Goal: Task Accomplishment & Management: Use online tool/utility

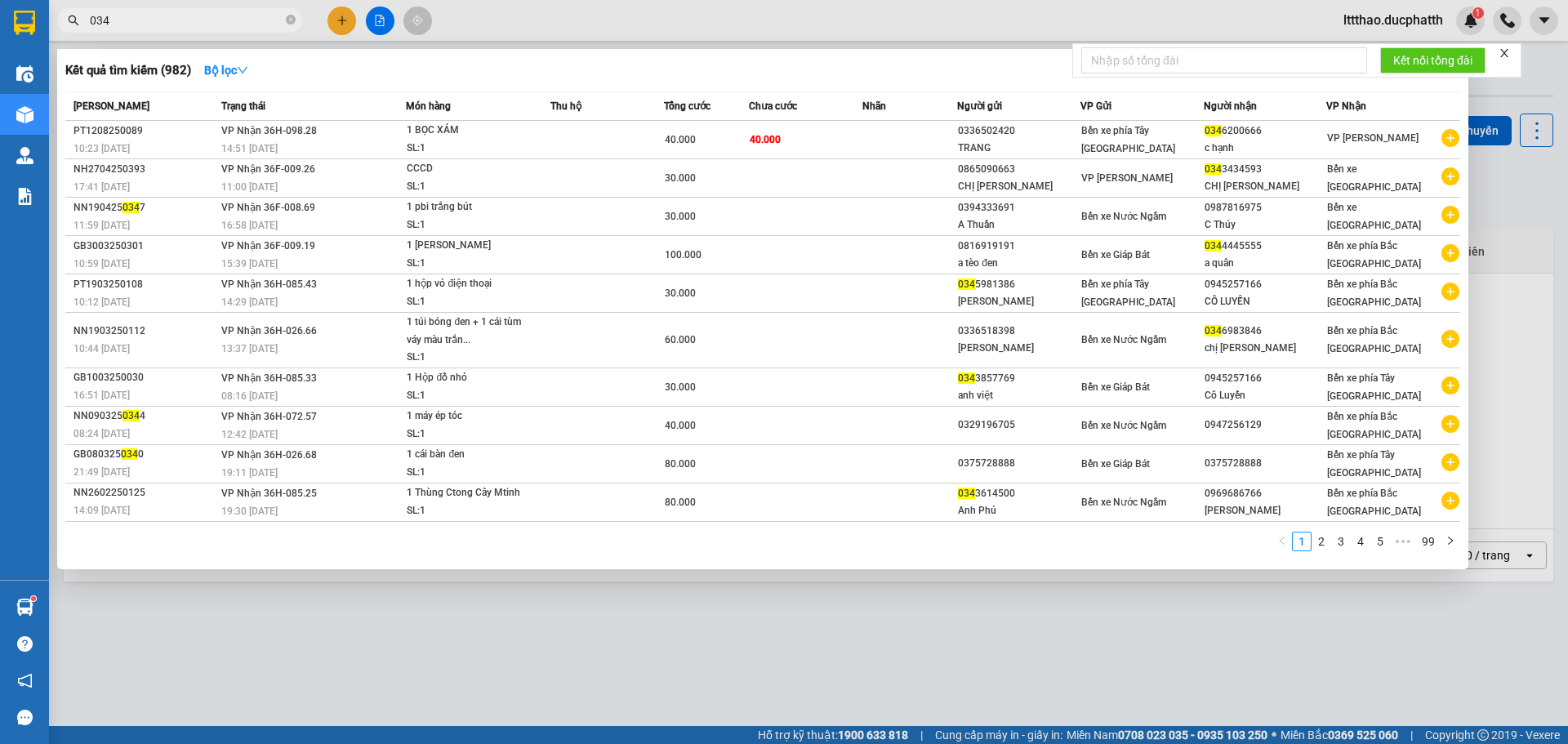
click at [174, 11] on span "034" at bounding box center [180, 21] width 245 height 25
click at [146, 19] on input "034" at bounding box center [186, 20] width 193 height 18
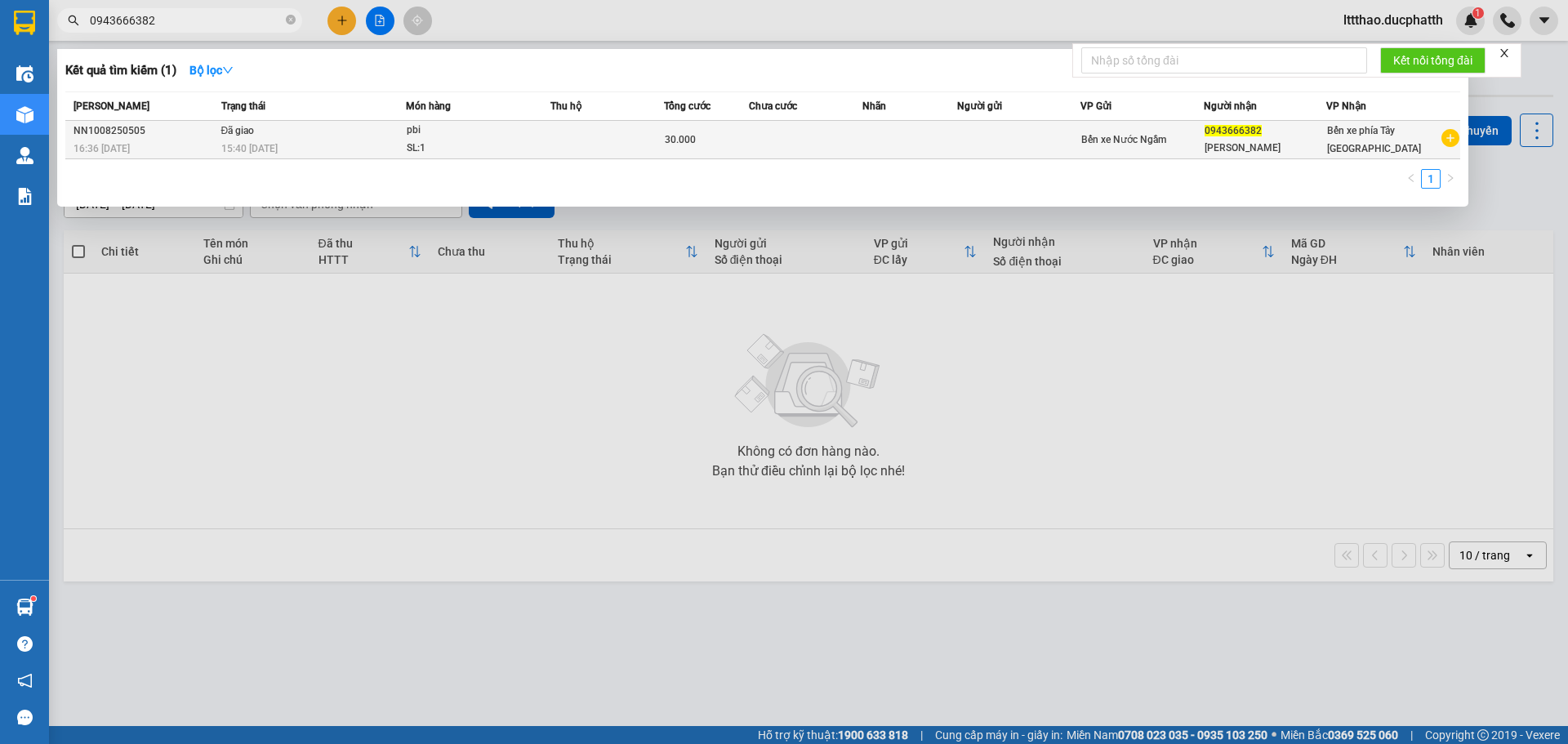
type input "0943666382"
click at [607, 142] on td at bounding box center [607, 140] width 113 height 38
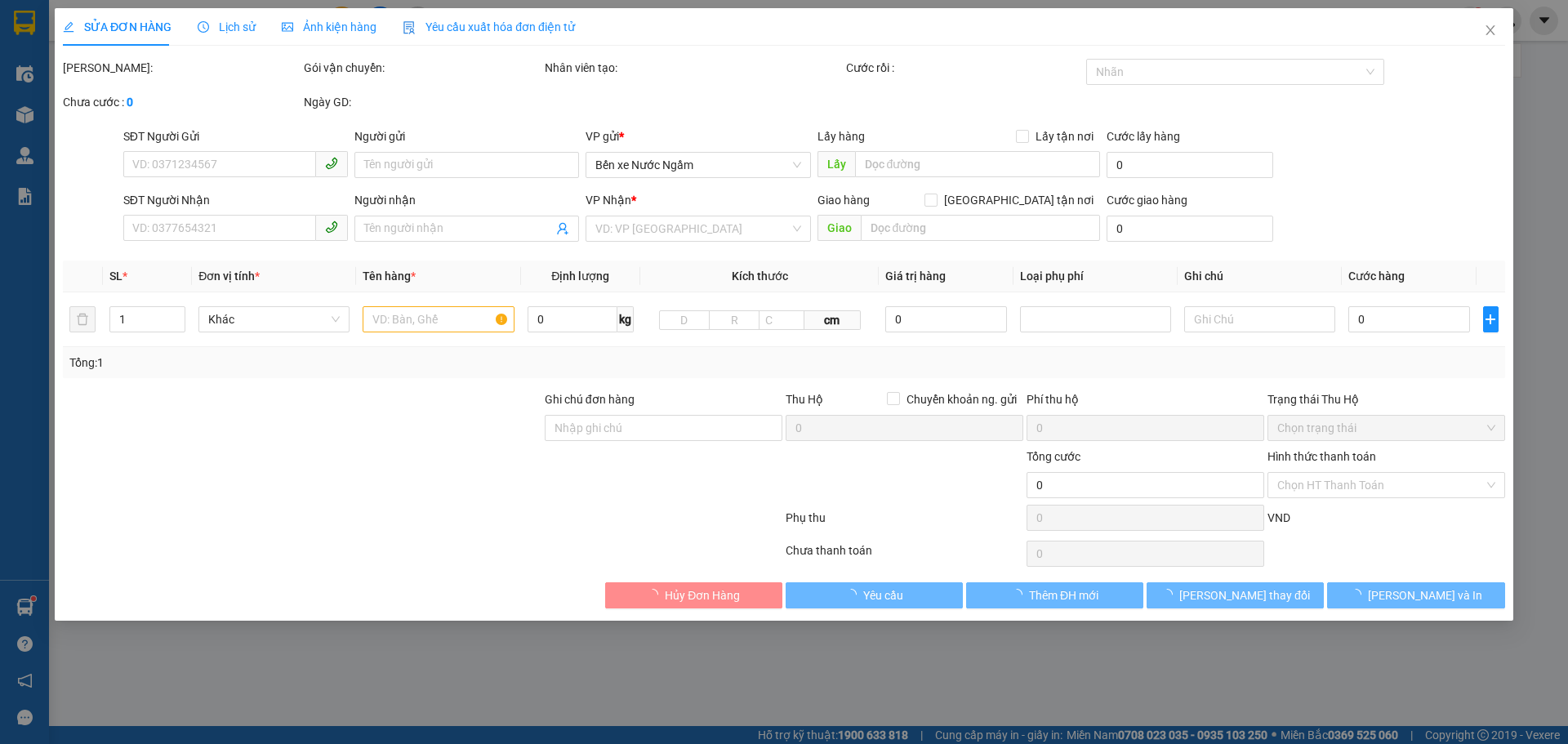
type input "0943666382"
type input "[PERSON_NAME]"
type input "nntt"
type input "30.000"
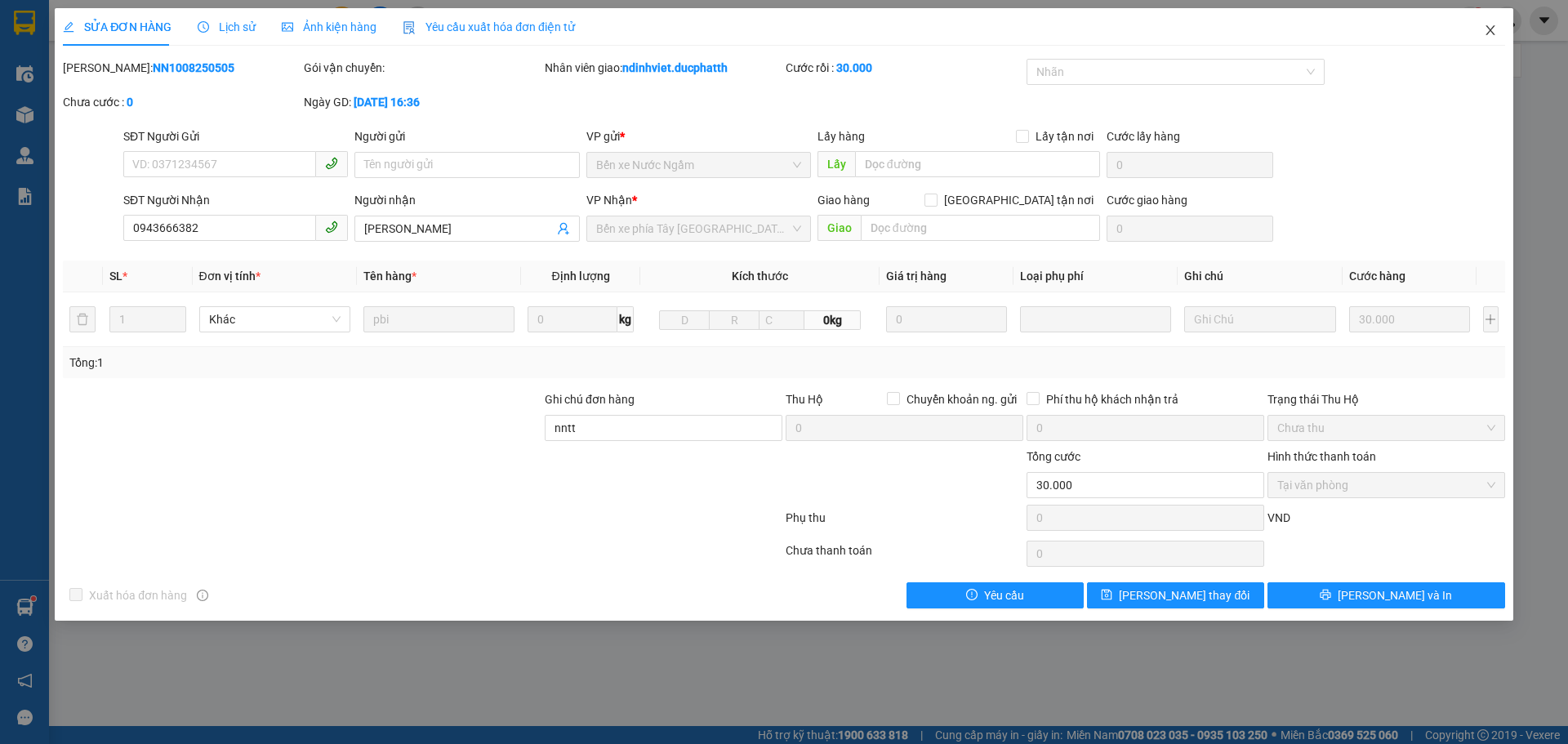
click at [1495, 29] on icon "close" at bounding box center [1490, 31] width 13 height 13
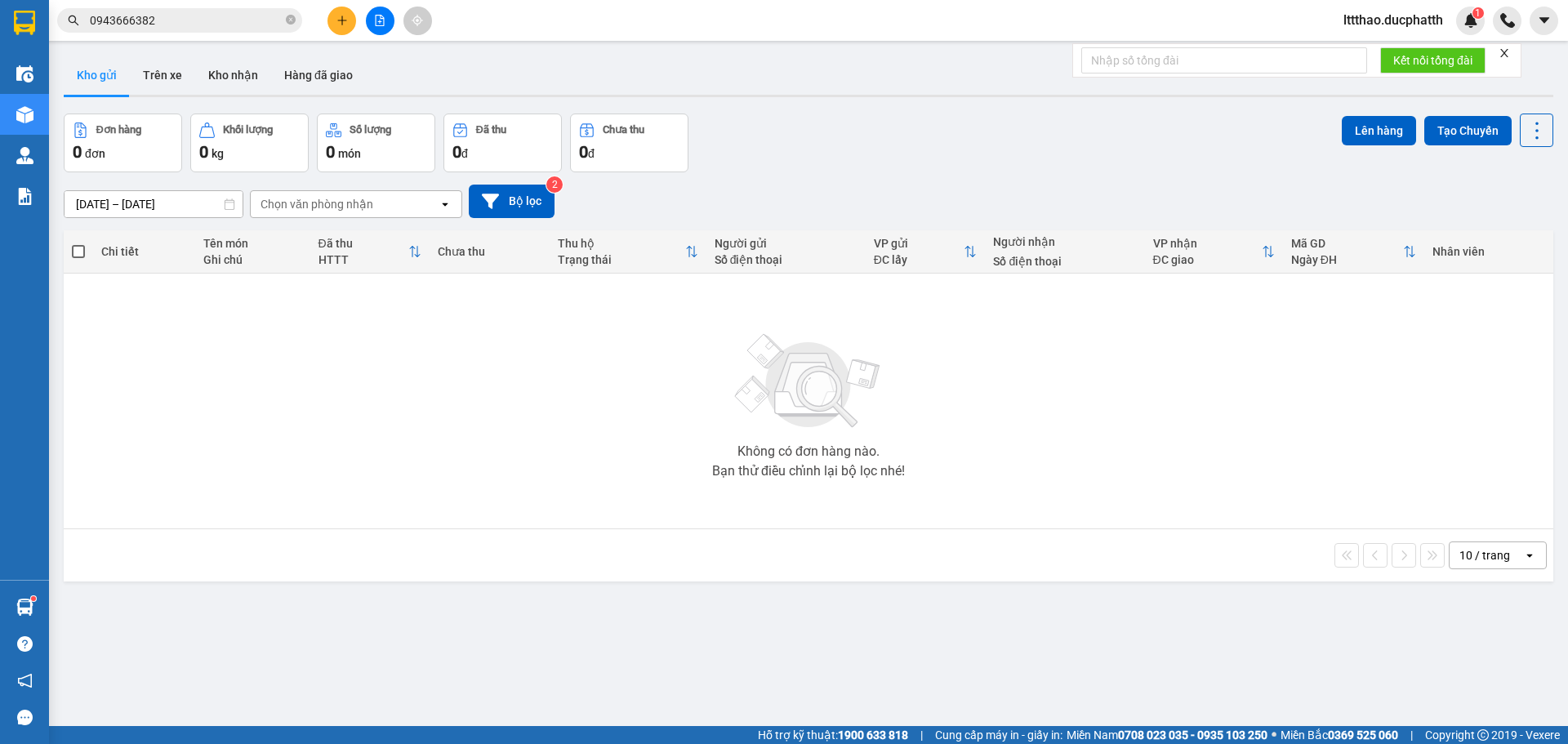
click at [378, 16] on icon "file-add" at bounding box center [380, 20] width 12 height 12
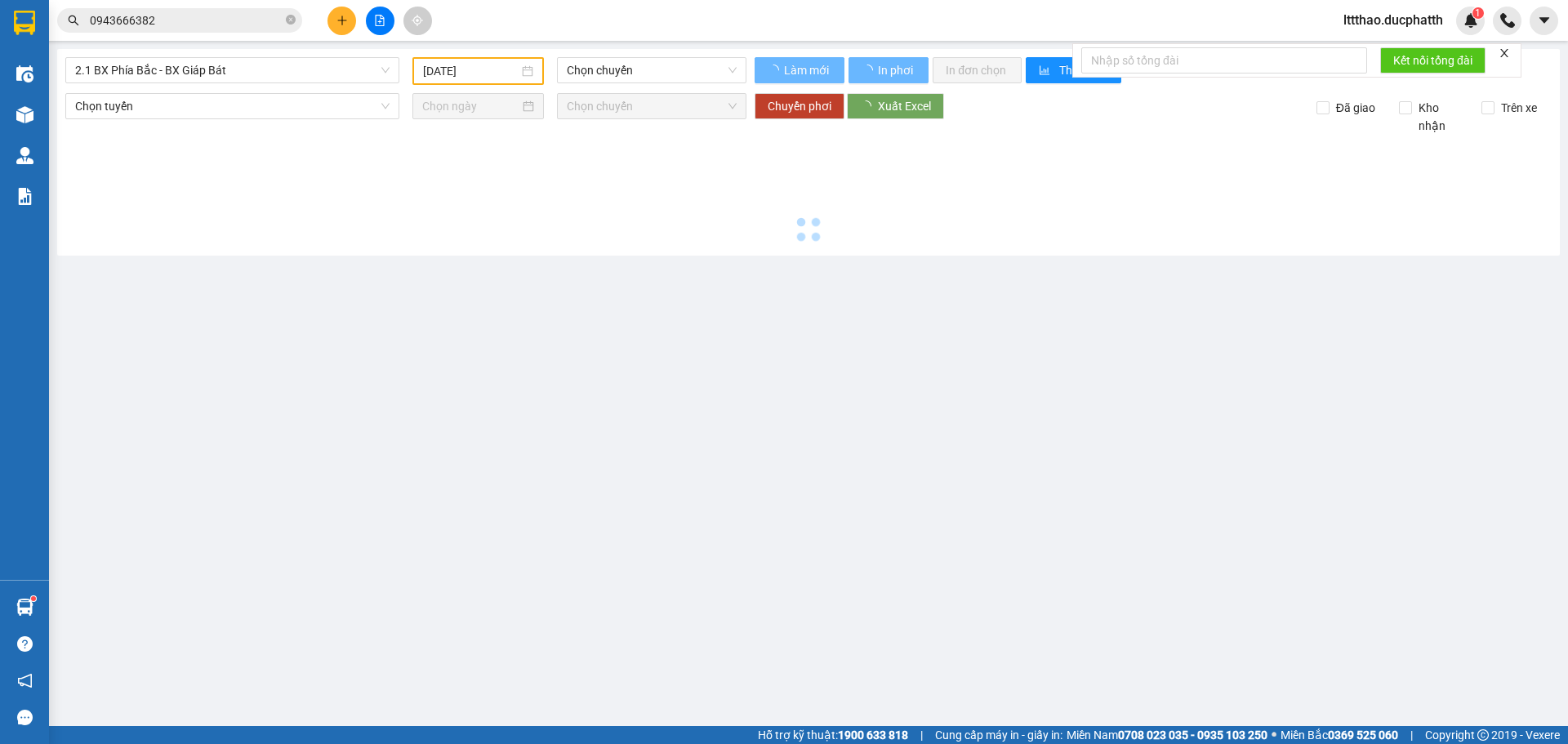
type input "[DATE]"
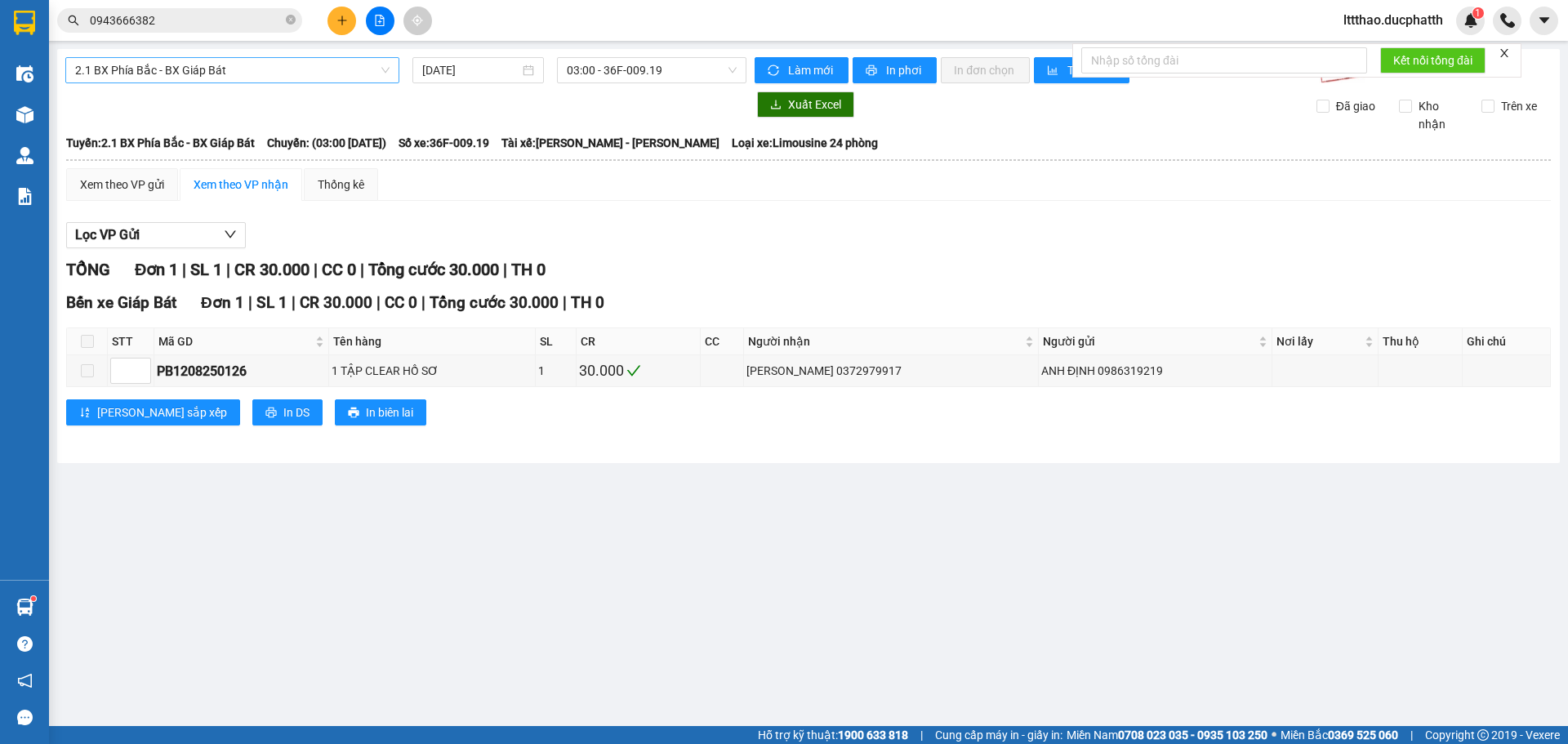
click at [300, 73] on span "2.1 BX Phía Bắc - BX Giáp Bát" at bounding box center [232, 70] width 314 height 25
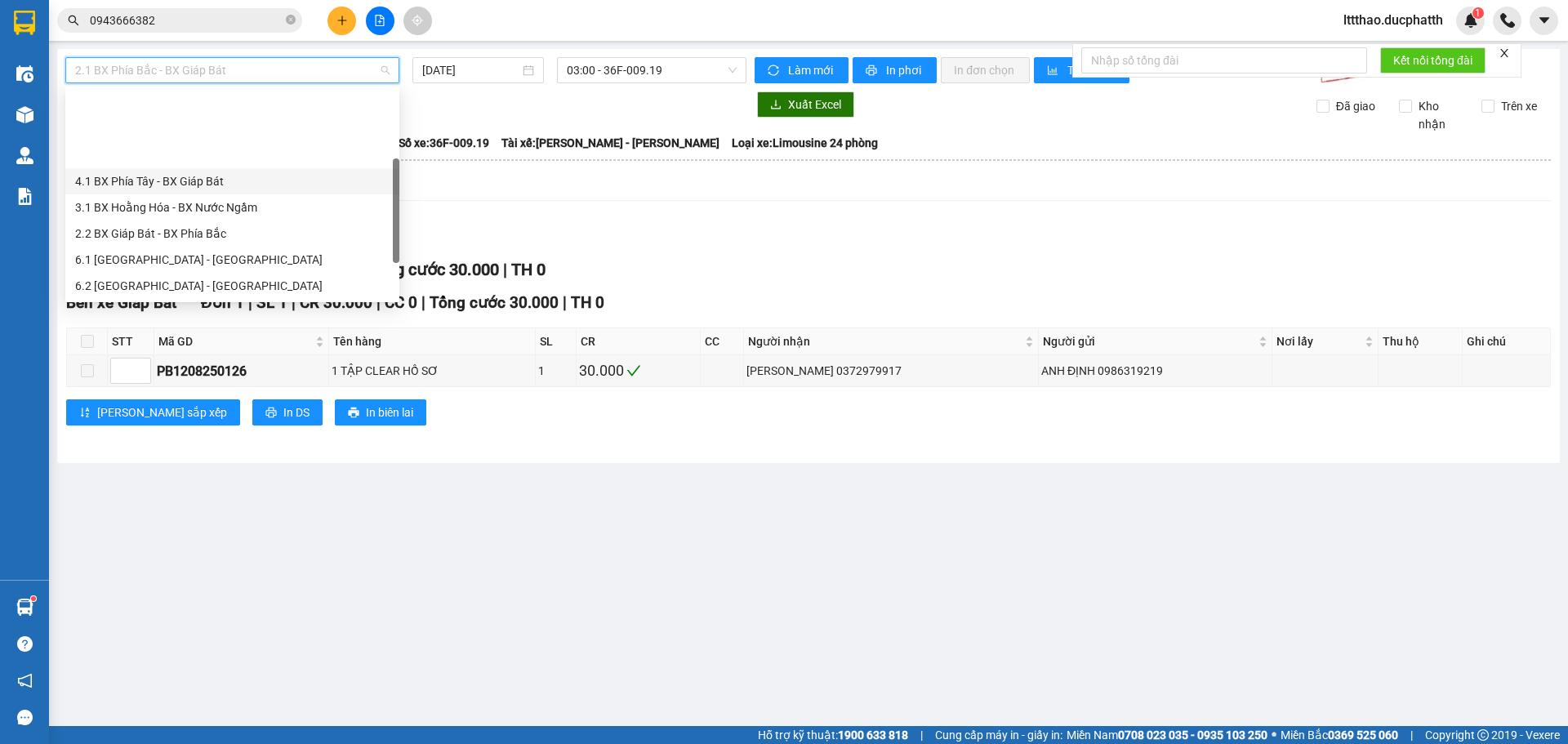
scroll to position [130, 0]
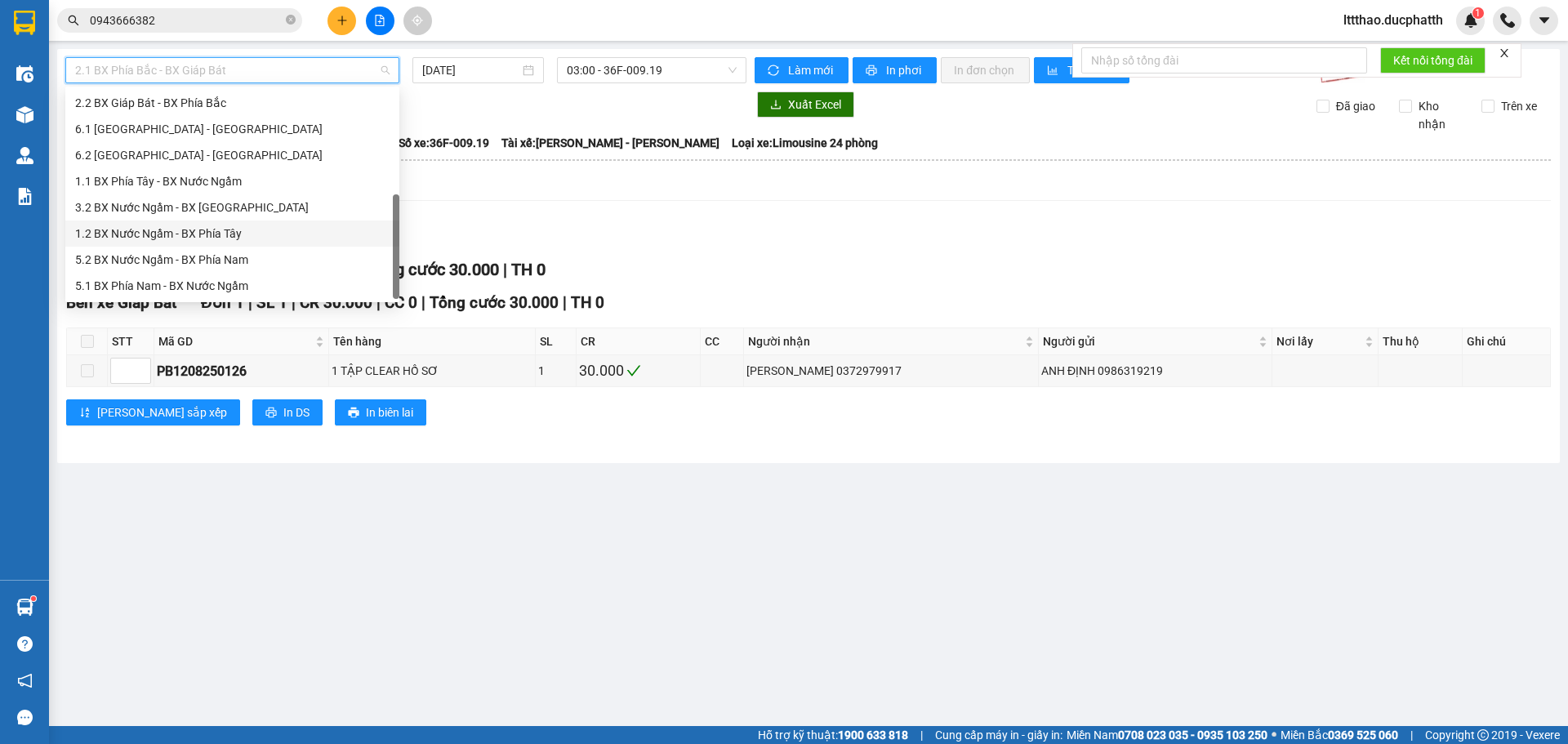
click at [187, 244] on div "1.2 BX Nước Ngầm - BX Phía Tây" at bounding box center [232, 233] width 334 height 26
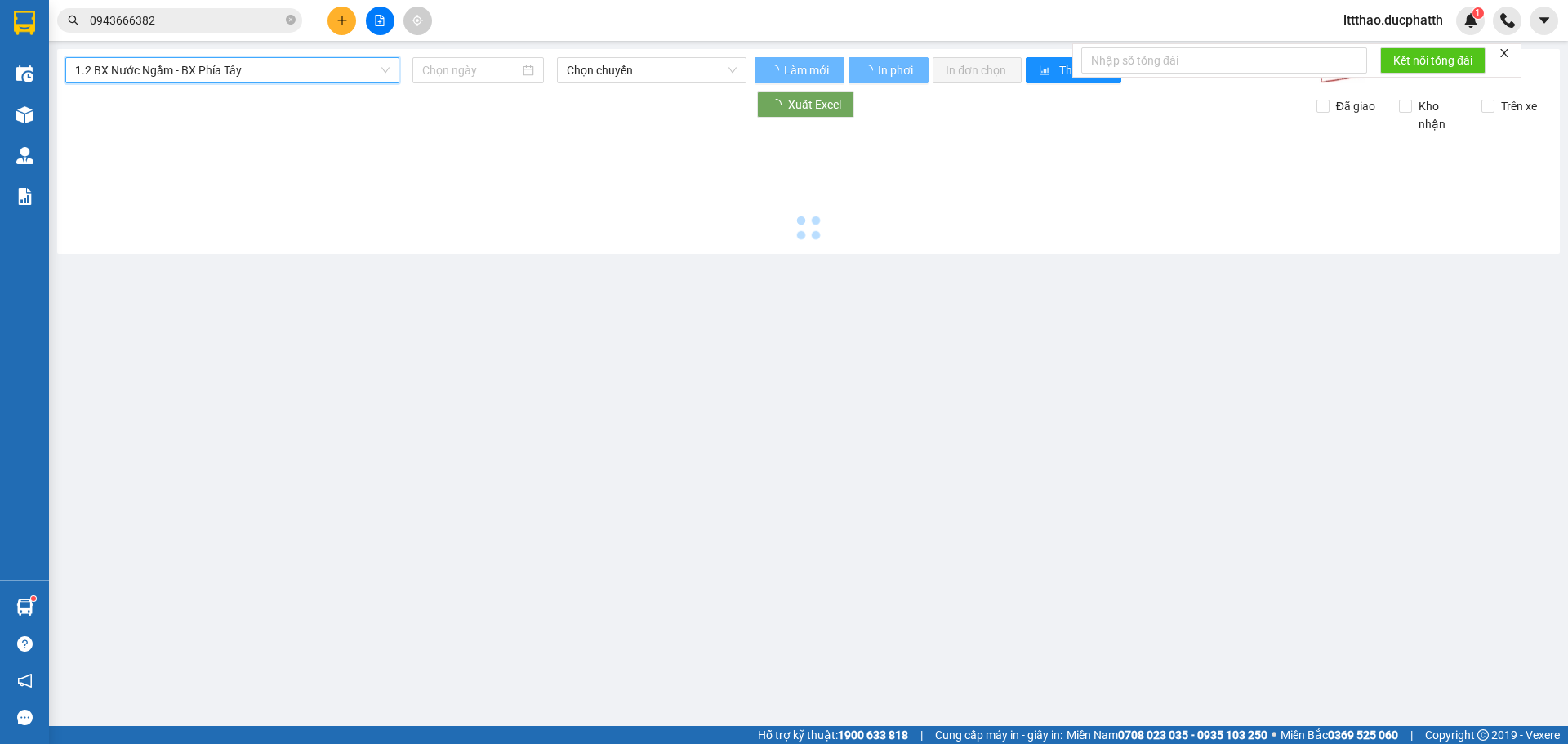
type input "[DATE]"
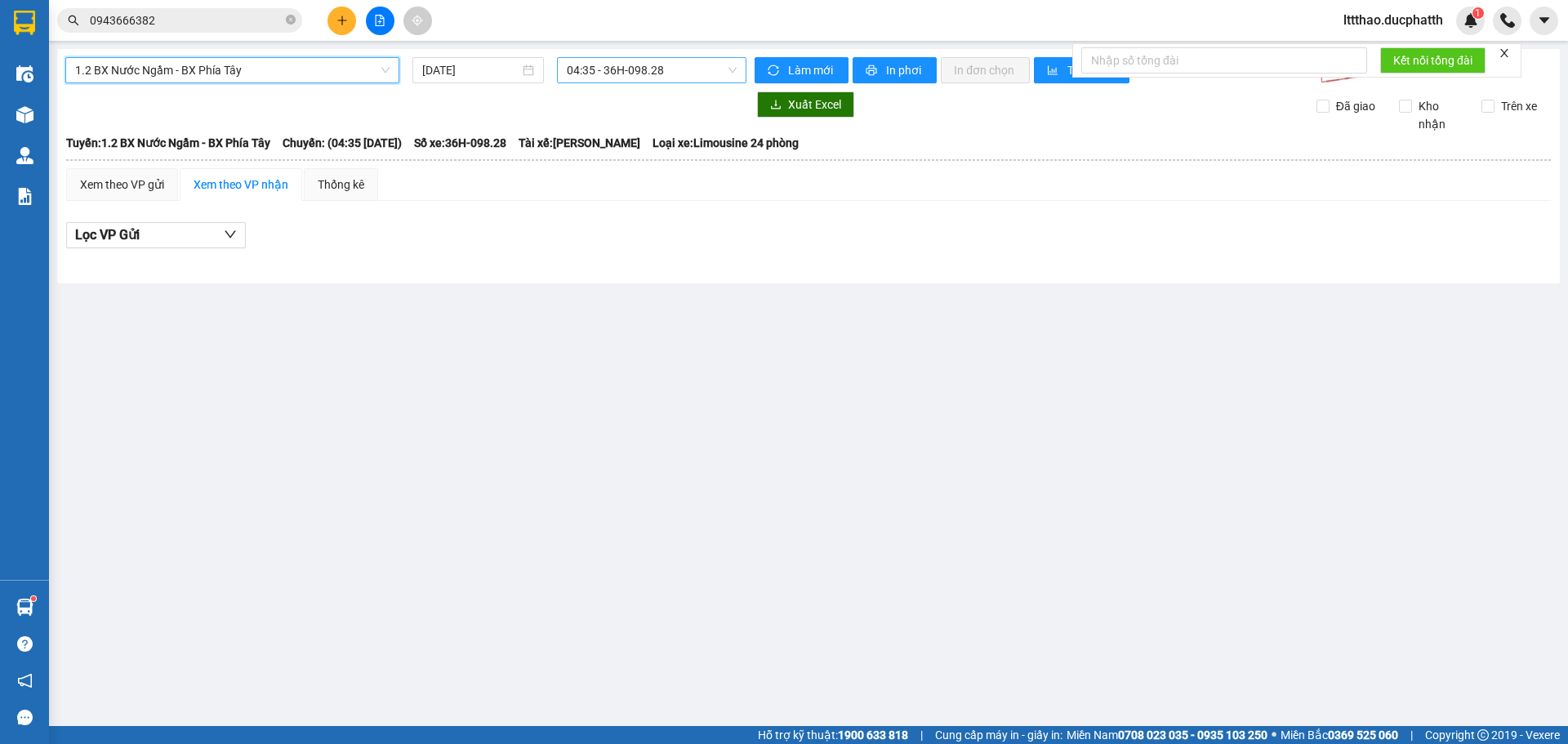
click at [640, 73] on span "04:35 - 36H-098.28" at bounding box center [651, 70] width 170 height 25
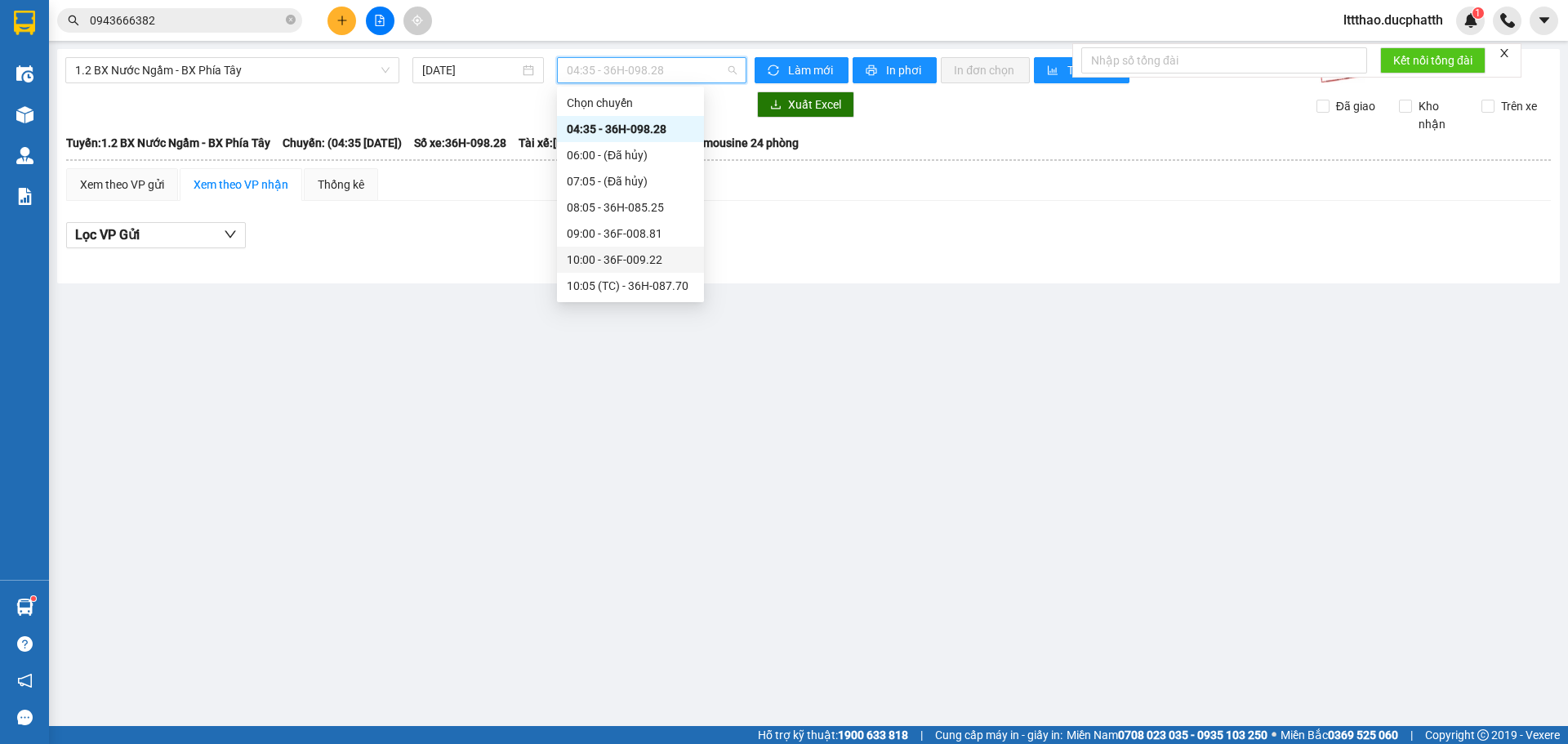
click at [642, 263] on div "10:00 - 36F-009.22" at bounding box center [630, 260] width 127 height 18
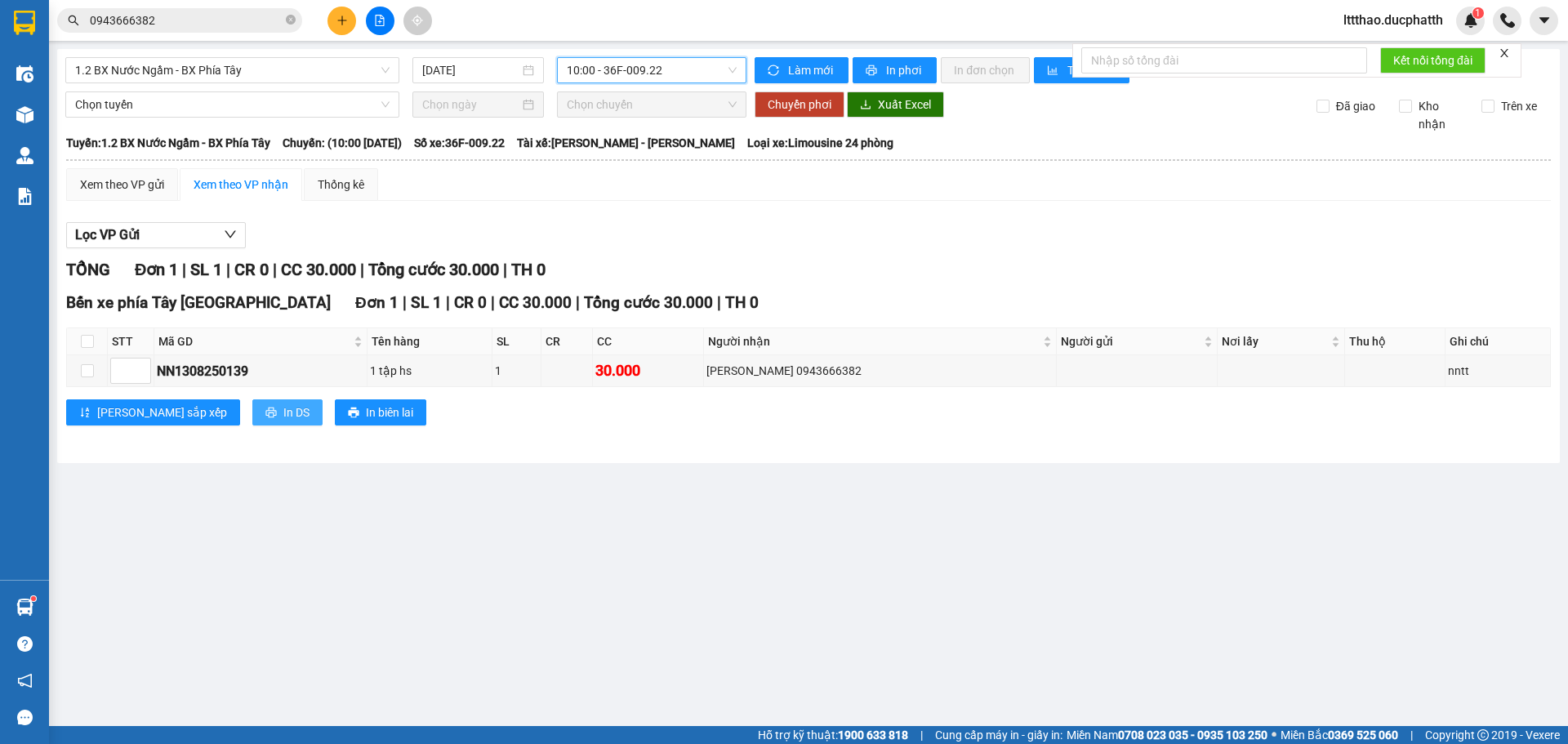
click at [265, 411] on icon "printer" at bounding box center [271, 412] width 12 height 12
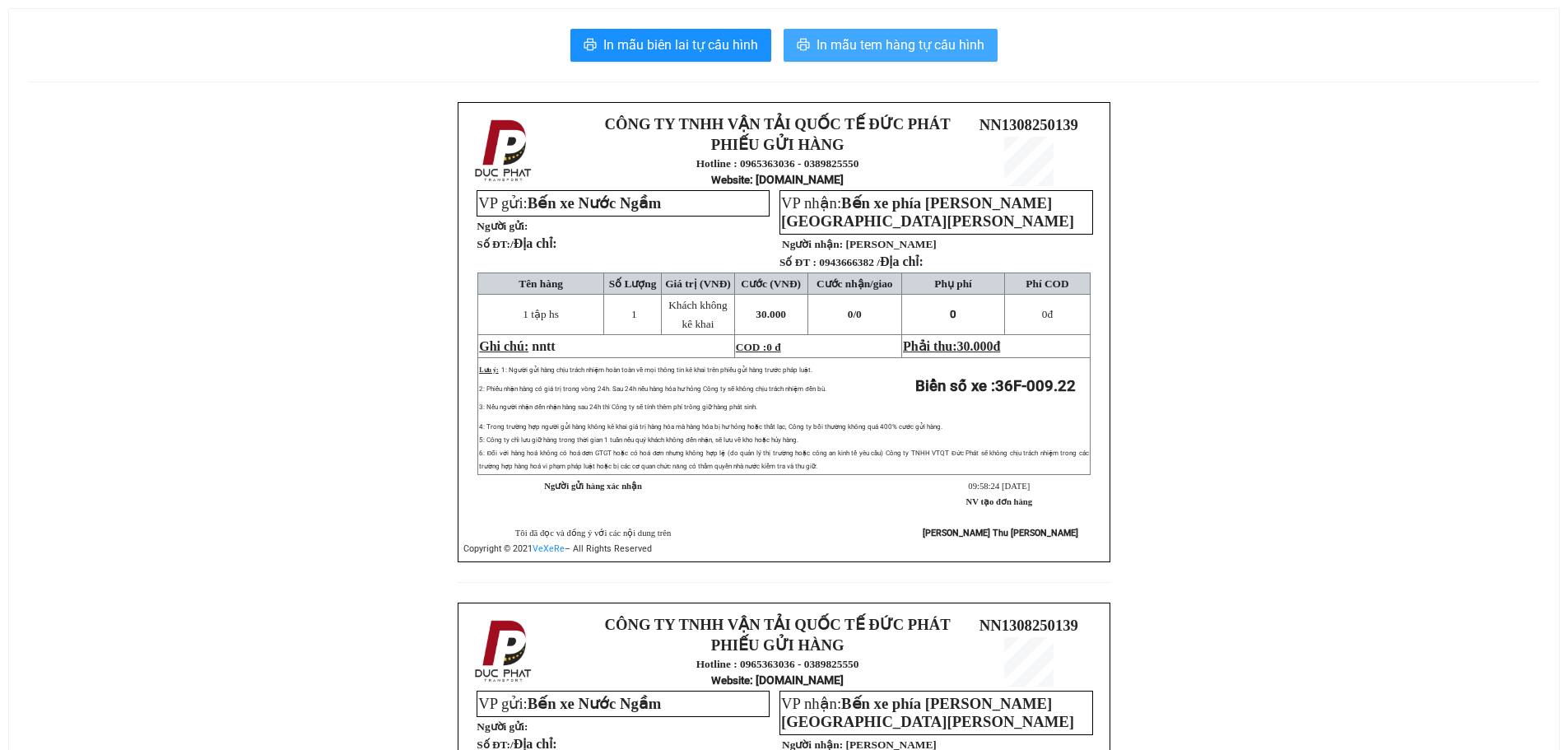
click at [898, 39] on span "In mẫu tem hàng tự cấu hình" at bounding box center [900, 44] width 168 height 20
